Goal: Register for event/course

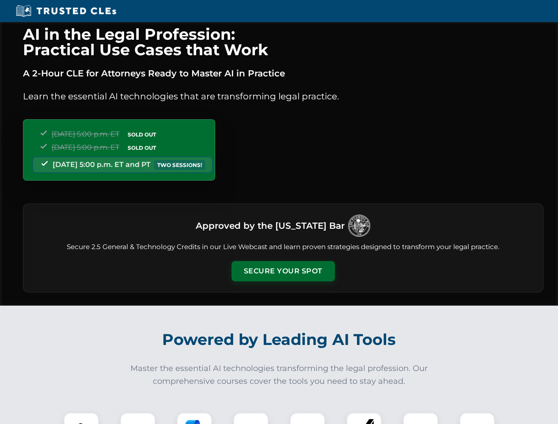
click at [283, 271] on button "Secure Your Spot" at bounding box center [282, 271] width 103 height 20
click at [81, 418] on img at bounding box center [81, 430] width 26 height 26
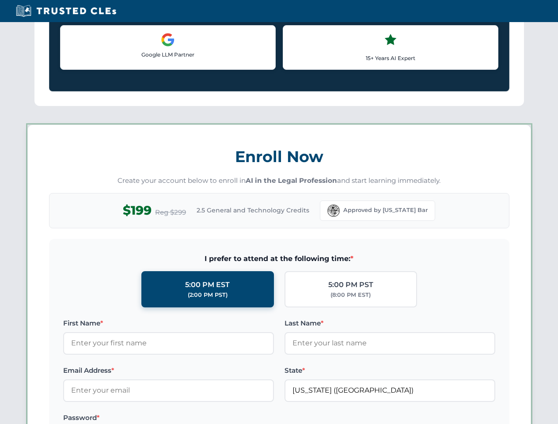
click at [194, 418] on label "Password *" at bounding box center [168, 417] width 211 height 11
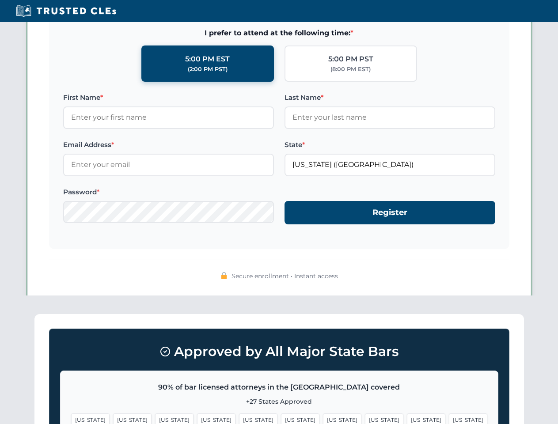
click at [407, 418] on span "[US_STATE]" at bounding box center [426, 419] width 38 height 13
